Goal: Information Seeking & Learning: Find specific fact

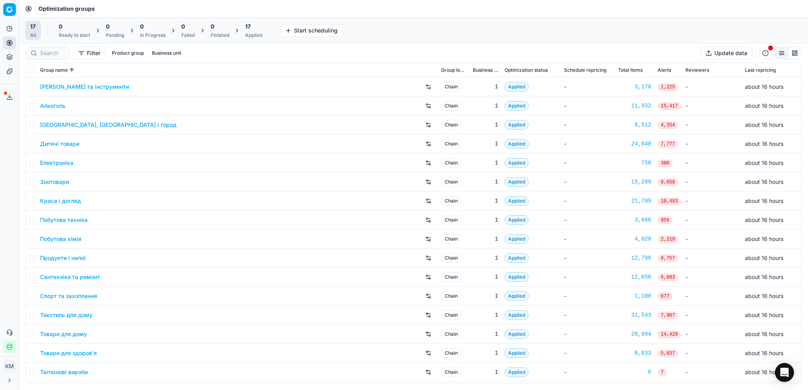
click at [53, 200] on link "Краса і догляд" at bounding box center [60, 201] width 41 height 8
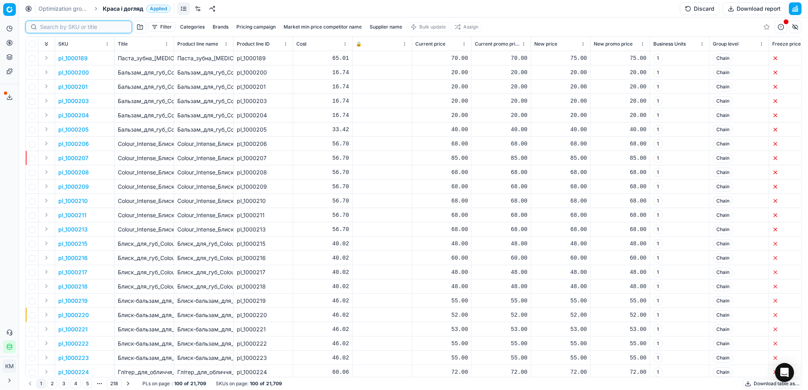
click at [51, 29] on input at bounding box center [83, 27] width 87 height 8
paste input "511705"
type input "511705"
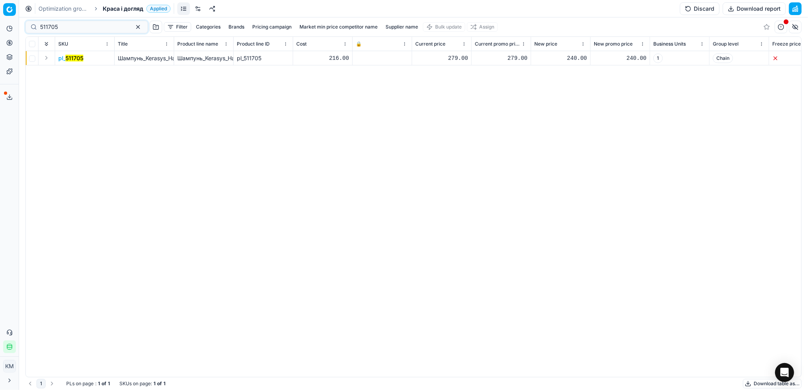
click at [75, 58] on mark "511705" at bounding box center [74, 58] width 18 height 7
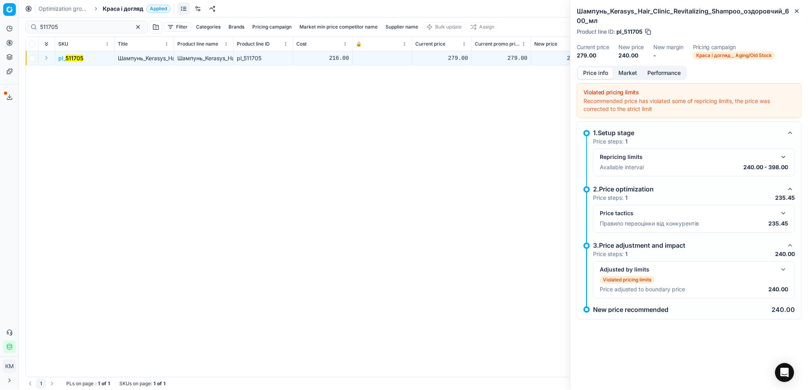
click at [635, 71] on button "Market" at bounding box center [627, 72] width 29 height 11
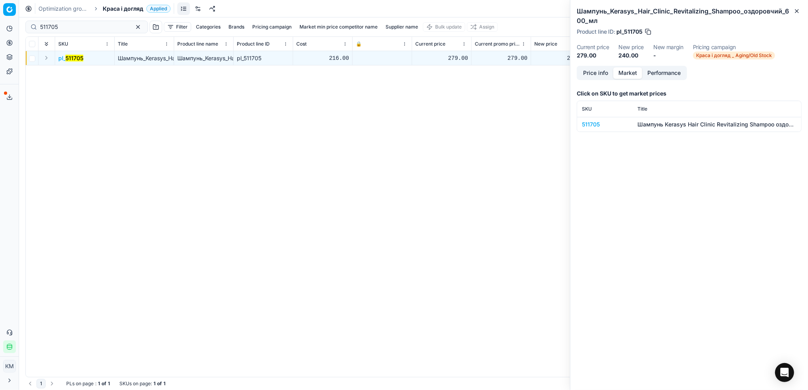
click at [597, 125] on div "511705" at bounding box center [605, 125] width 46 height 8
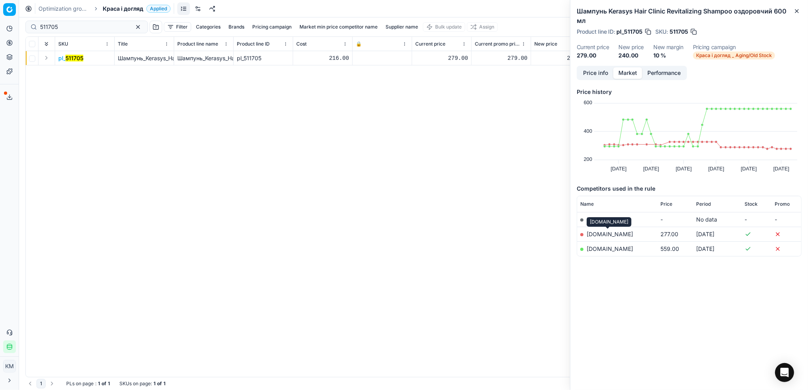
click at [617, 232] on link "[DOMAIN_NAME]" at bounding box center [609, 234] width 46 height 7
drag, startPoint x: 77, startPoint y: 32, endPoint x: 21, endPoint y: 30, distance: 55.5
click at [21, 30] on div "Pricing platform Analytics Pricing Product portfolio Templates Export service 6…" at bounding box center [404, 195] width 808 height 390
drag, startPoint x: 21, startPoint y: 30, endPoint x: 113, endPoint y: 97, distance: 113.2
click at [110, 99] on div "pl_ 511705 Шампунь_Kerasys_Hair_Clinic_Revitalizing_Shampoo_оздоровчий_600_мл Ш…" at bounding box center [413, 214] width 775 height 326
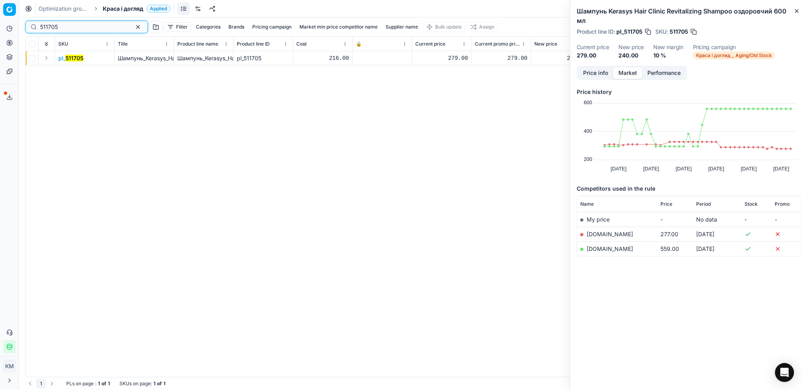
drag, startPoint x: 65, startPoint y: 27, endPoint x: 24, endPoint y: 29, distance: 40.9
click at [24, 29] on div "511705 Filter Categories Brands Pricing campaign Market min price competitor na…" at bounding box center [413, 203] width 789 height 373
